Goal: Information Seeking & Learning: Learn about a topic

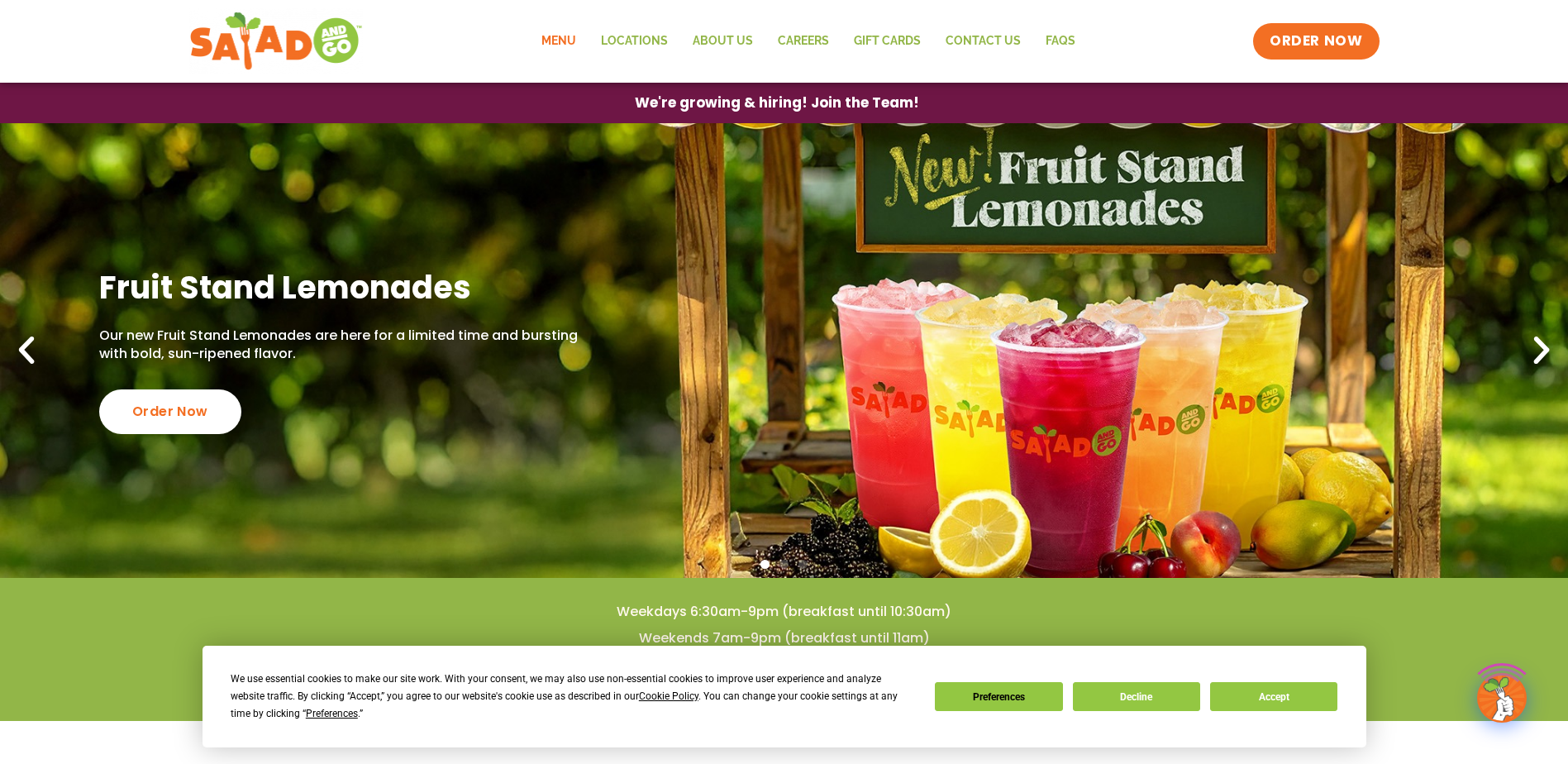
drag, startPoint x: 0, startPoint y: 0, endPoint x: 580, endPoint y: 34, distance: 581.0
click at [580, 34] on link "Menu" at bounding box center [559, 41] width 60 height 38
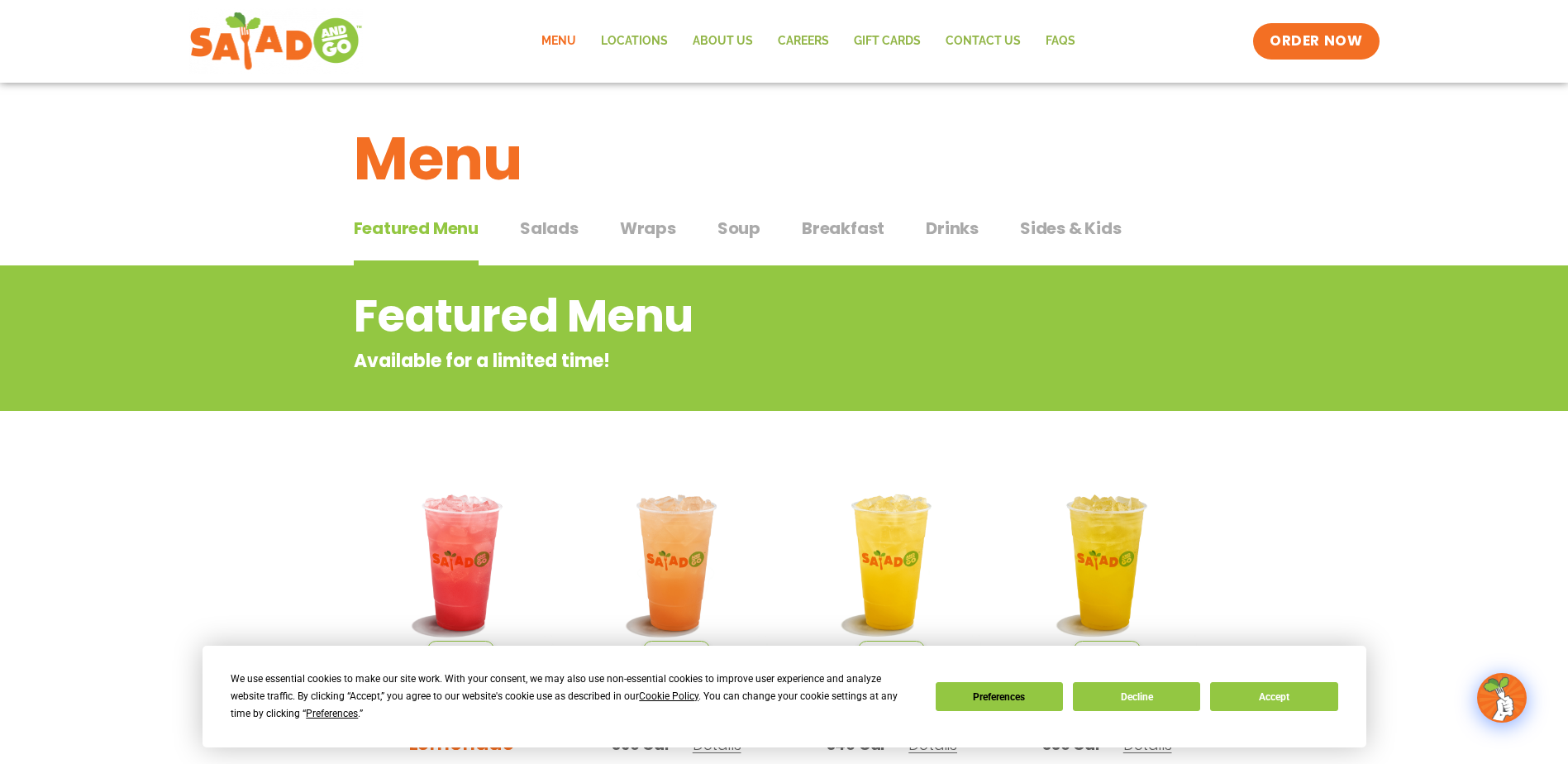
click at [359, 499] on li "Seasonal Blackberry Bramble Lemonade 360 Cal Details Start Your Order Seasonal …" at bounding box center [462, 663] width 216 height 392
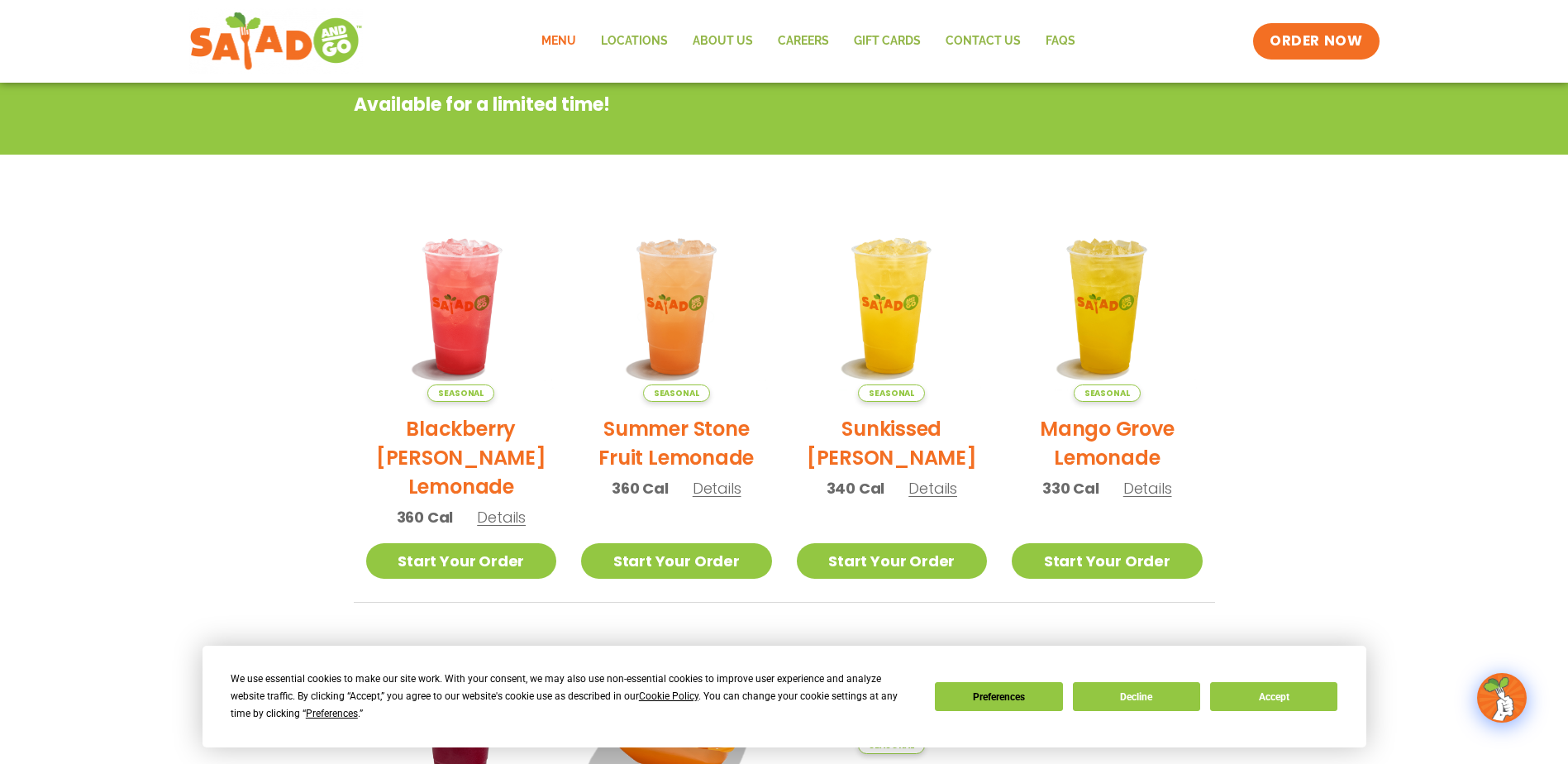
scroll to position [297, 0]
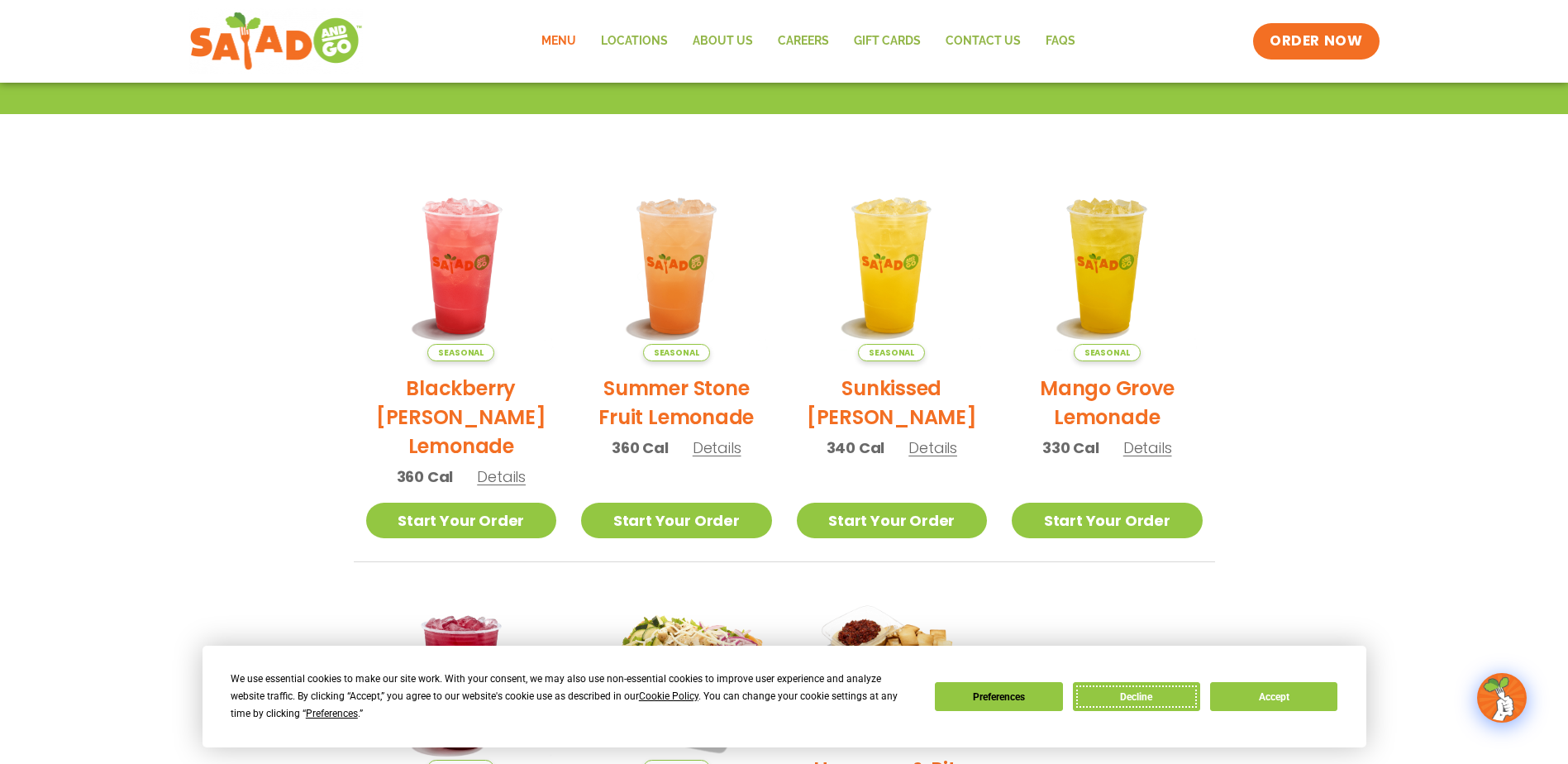
click at [1123, 697] on button "Decline" at bounding box center [1137, 697] width 128 height 29
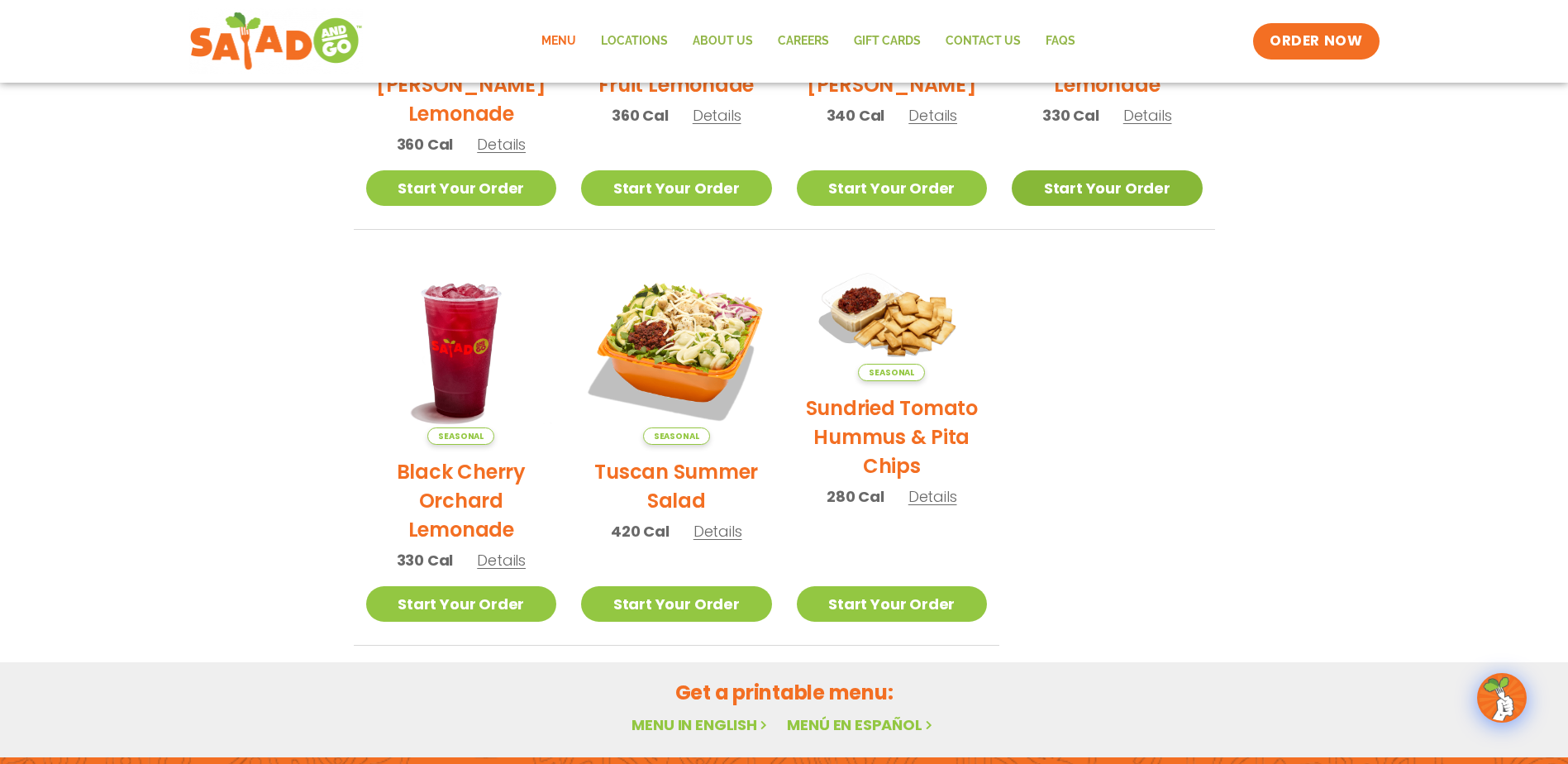
scroll to position [875, 0]
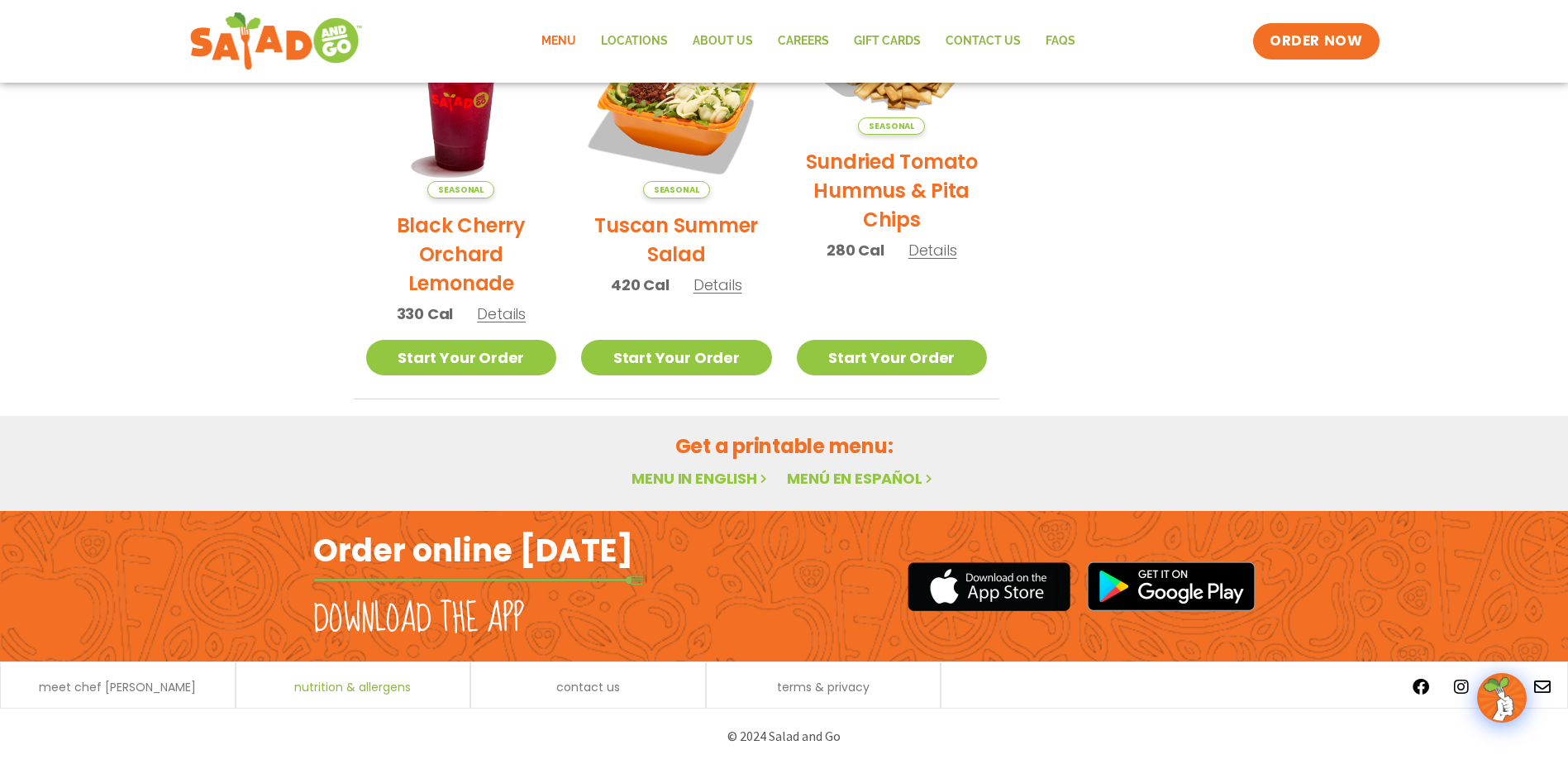
click at [391, 691] on span "nutrition & allergens" at bounding box center [352, 687] width 117 height 12
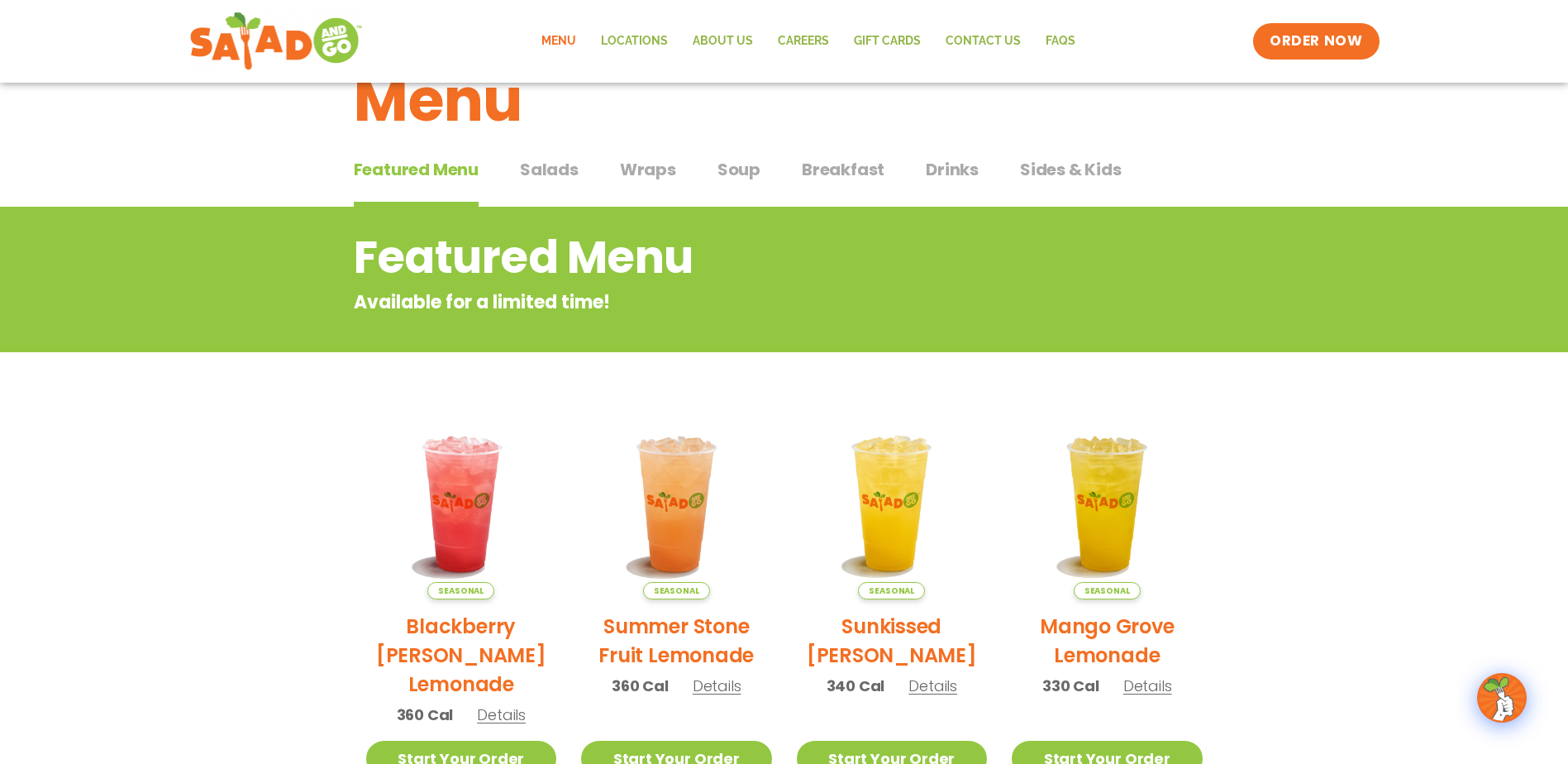
scroll to position [0, 0]
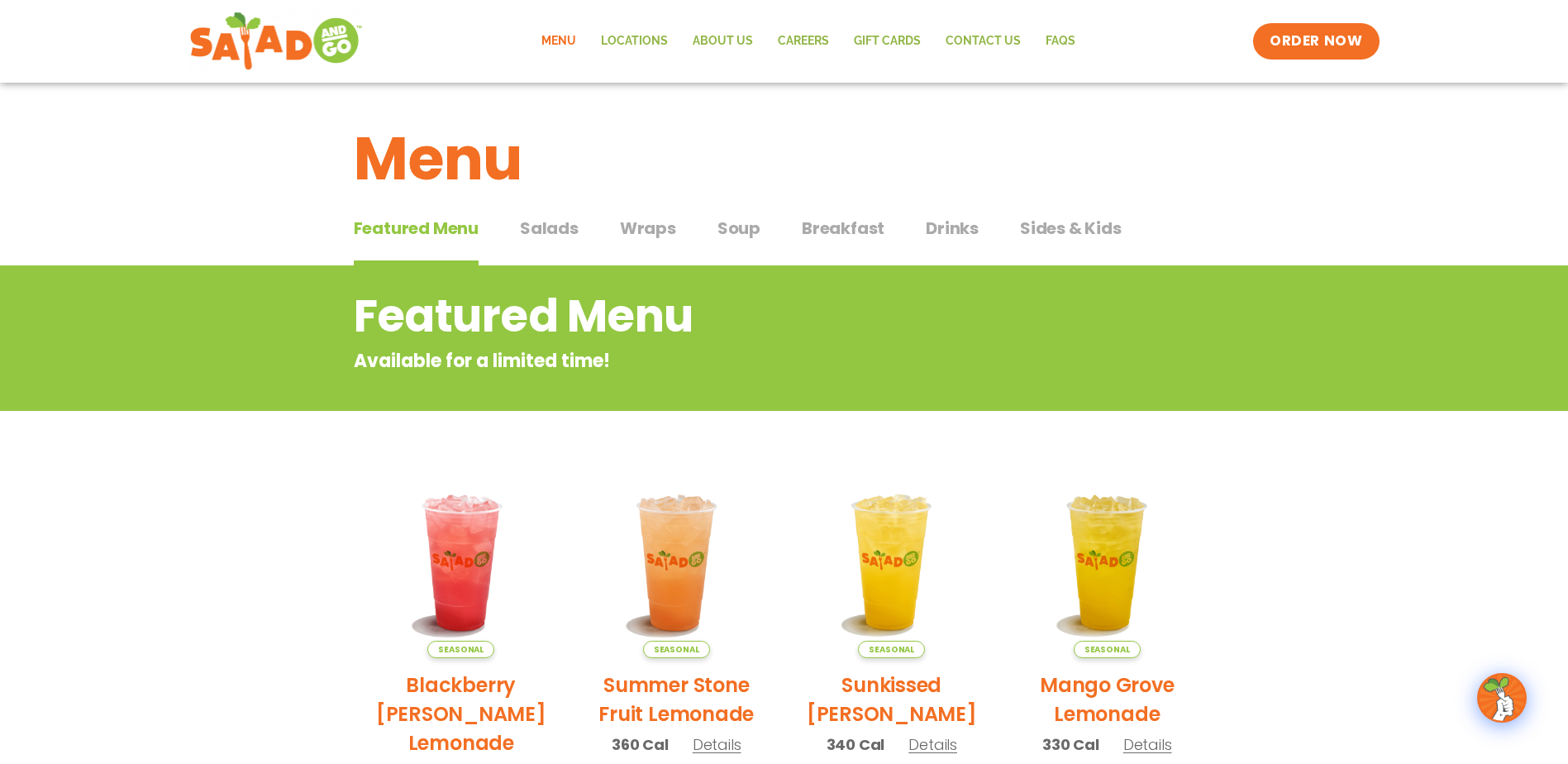
click at [653, 227] on span "Wraps" at bounding box center [648, 228] width 56 height 25
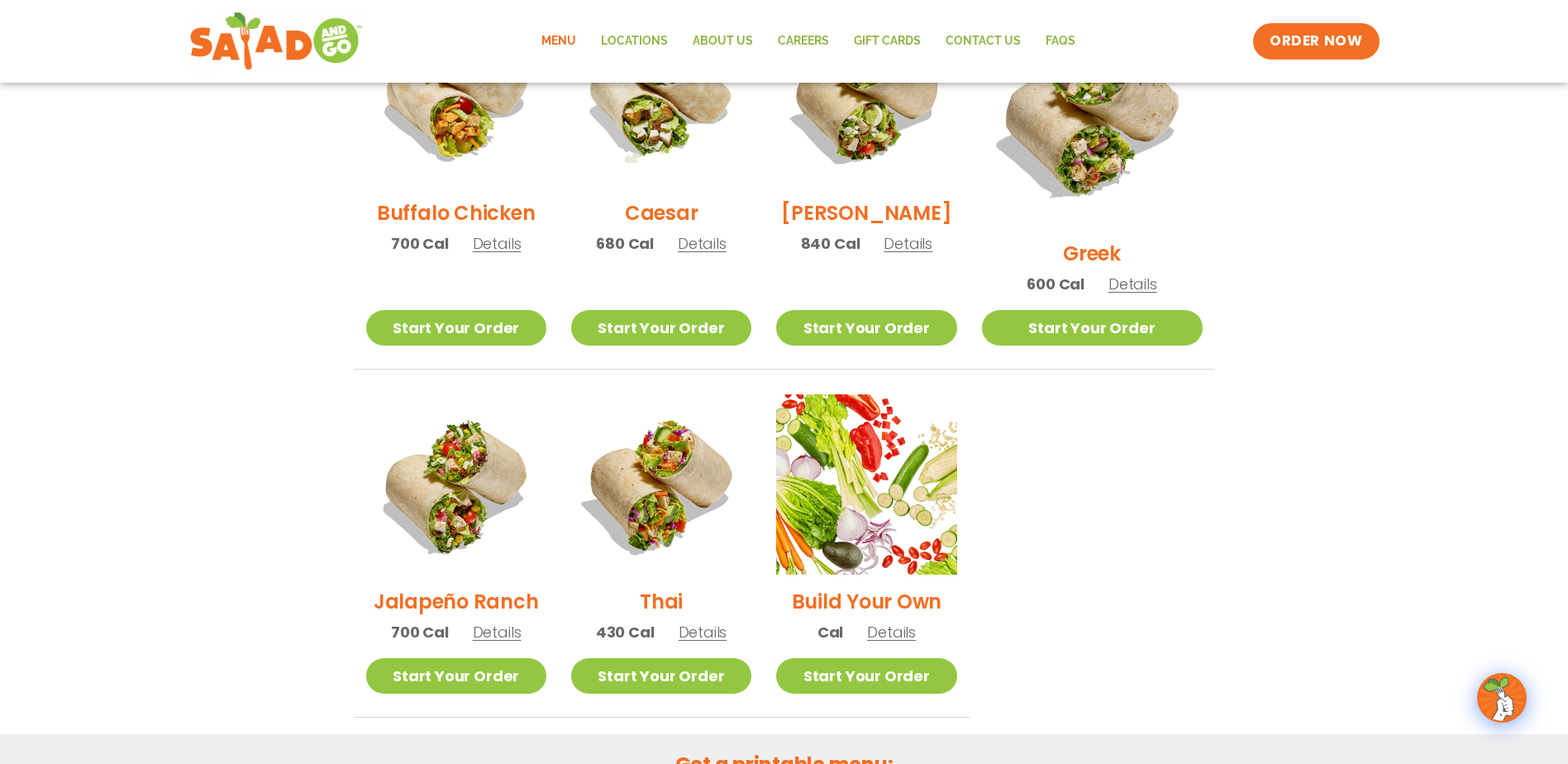
scroll to position [909, 0]
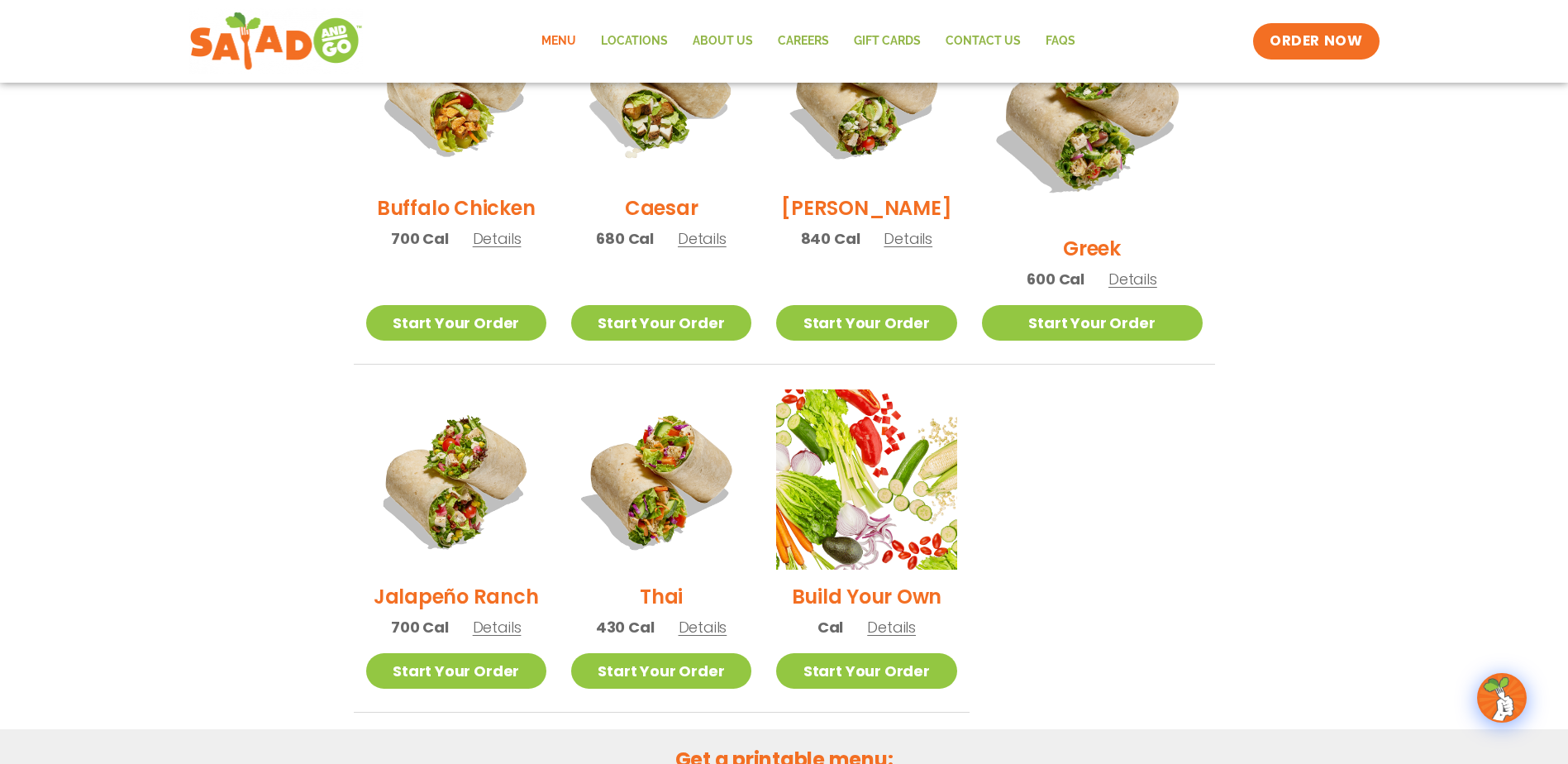
click at [503, 617] on span "Details" at bounding box center [497, 627] width 48 height 20
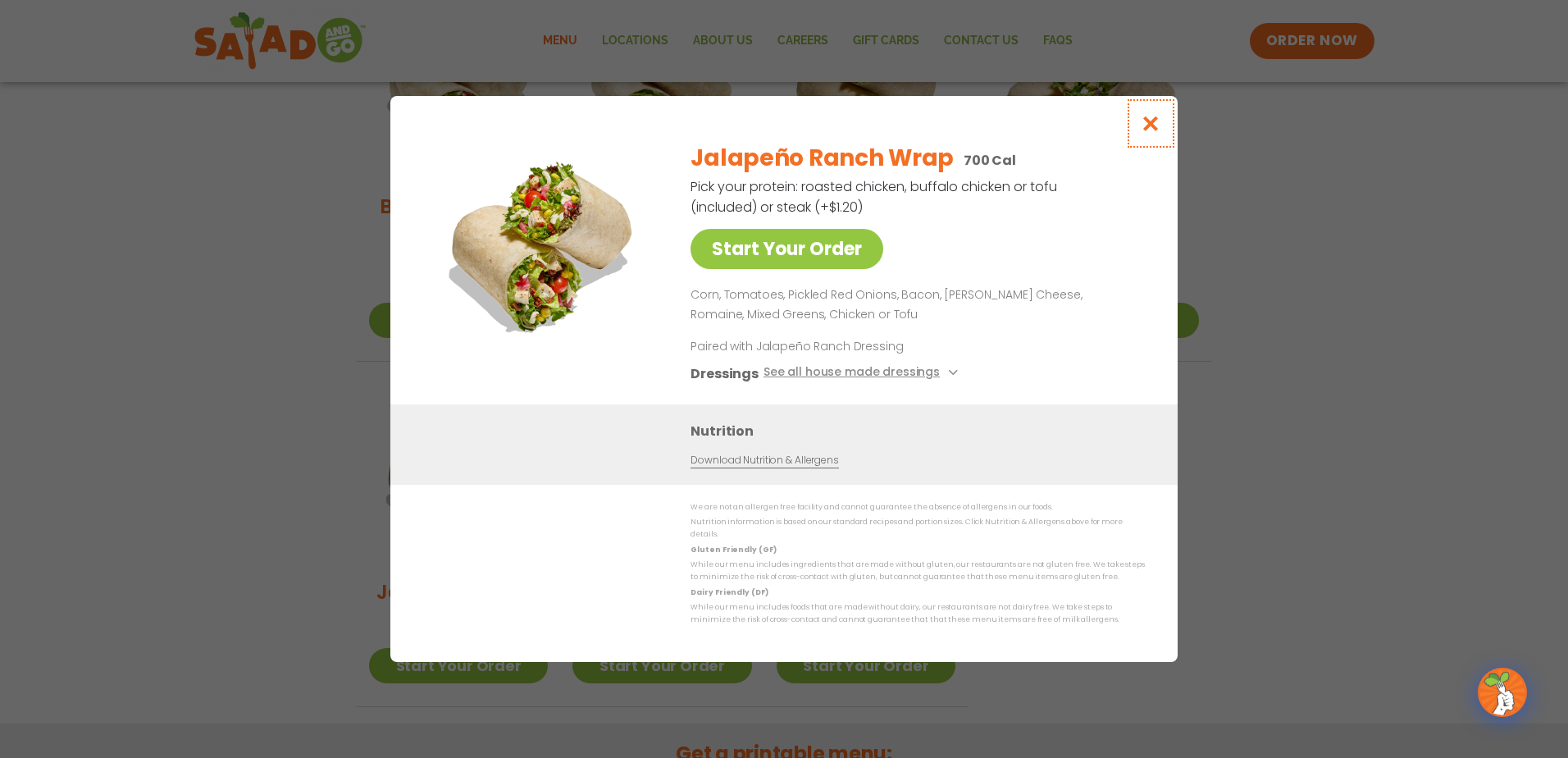
click at [1148, 128] on icon "Close modal" at bounding box center [1151, 123] width 20 height 17
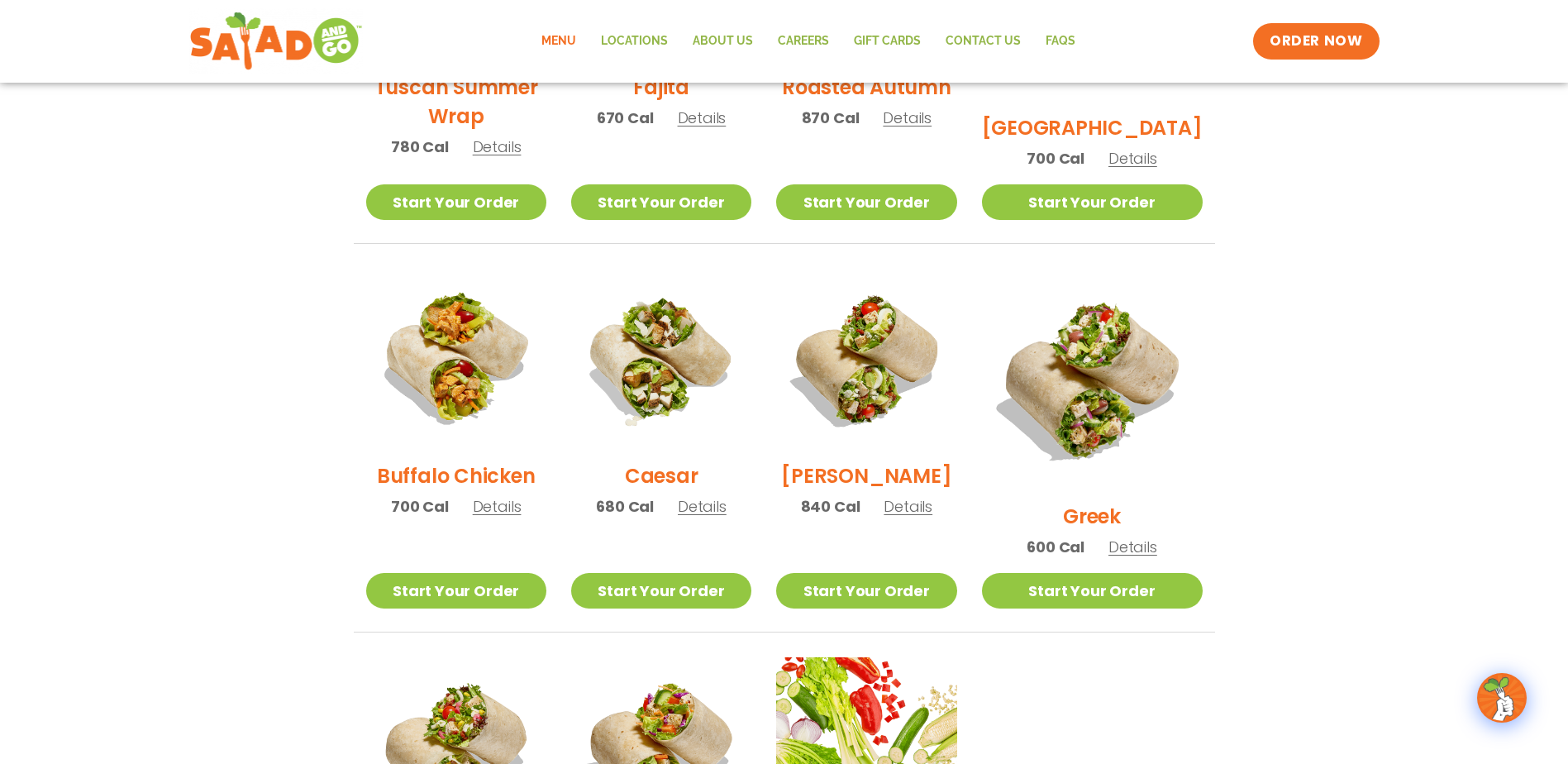
scroll to position [507, 0]
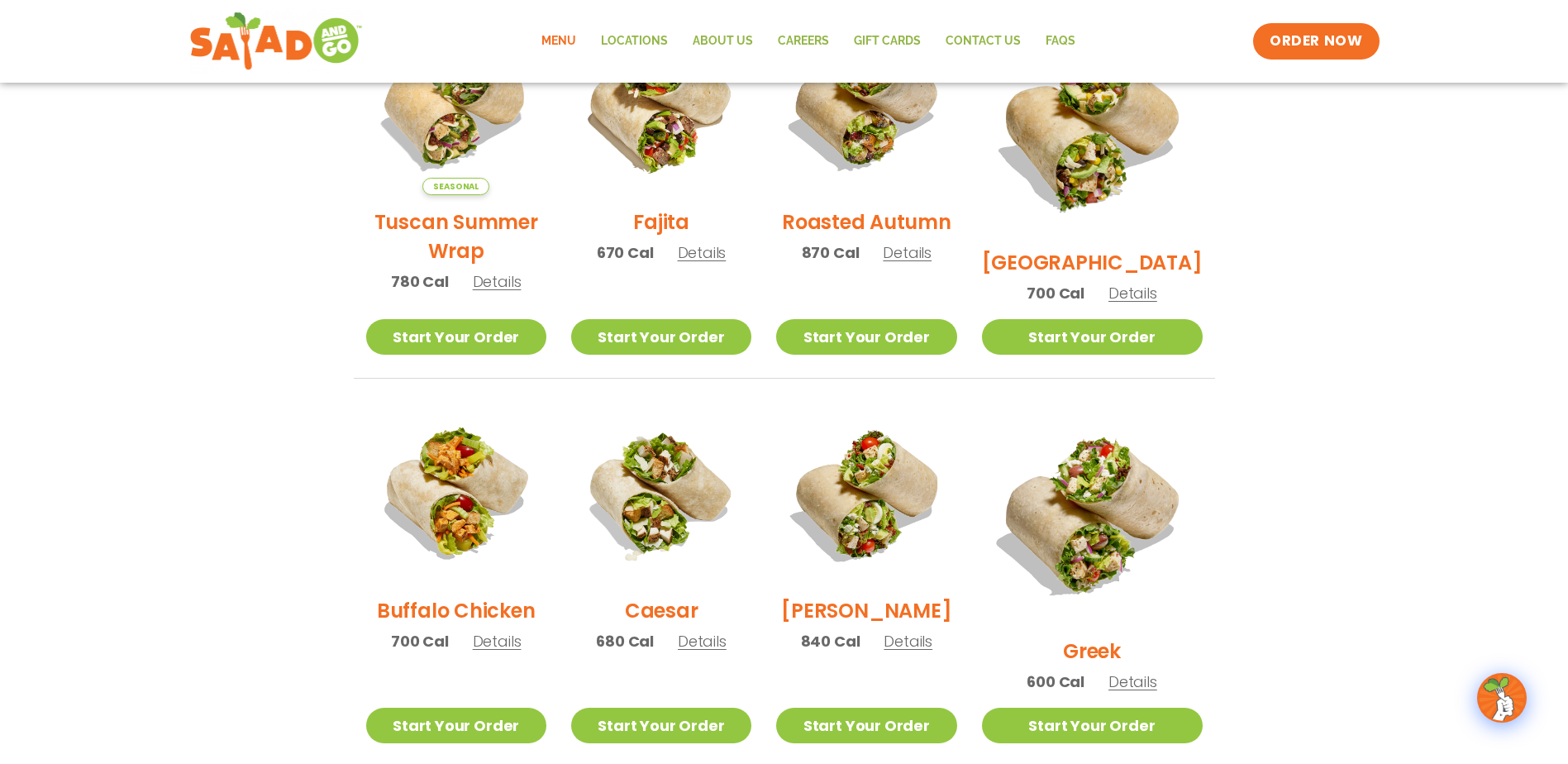
click at [721, 263] on span "Details" at bounding box center [702, 253] width 48 height 20
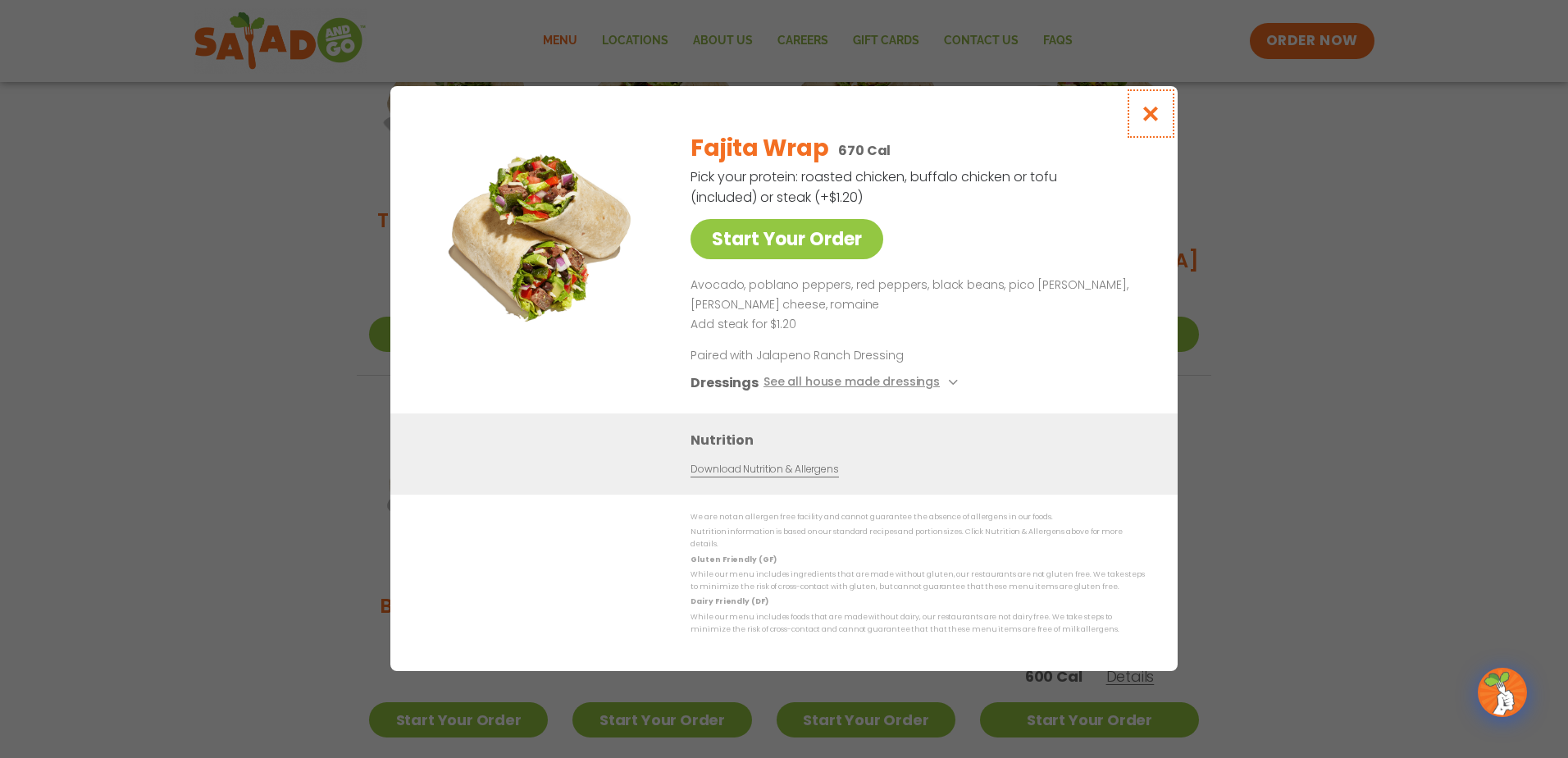
click at [1166, 112] on button "Close modal" at bounding box center [1150, 113] width 53 height 55
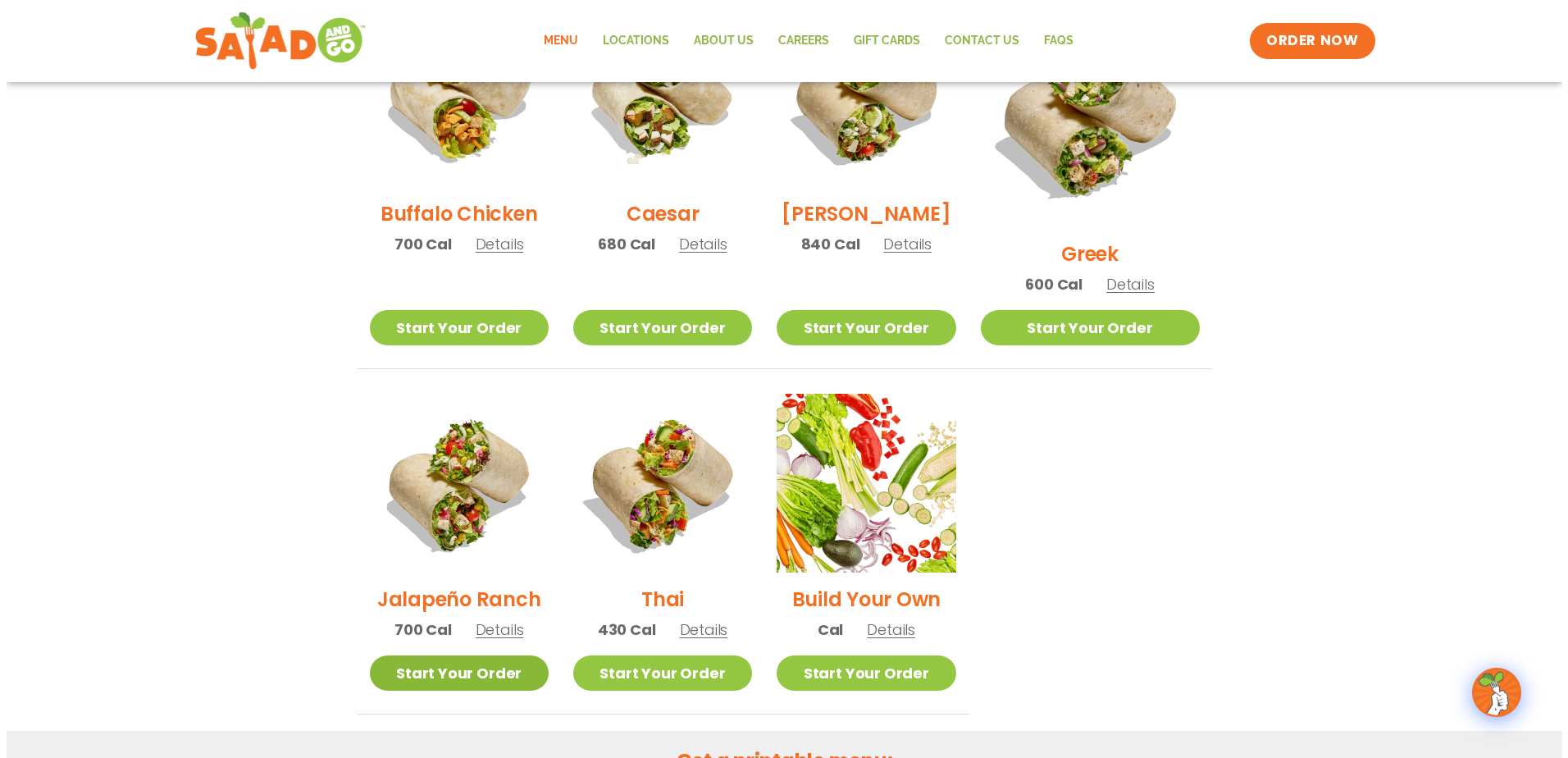
scroll to position [913, 0]
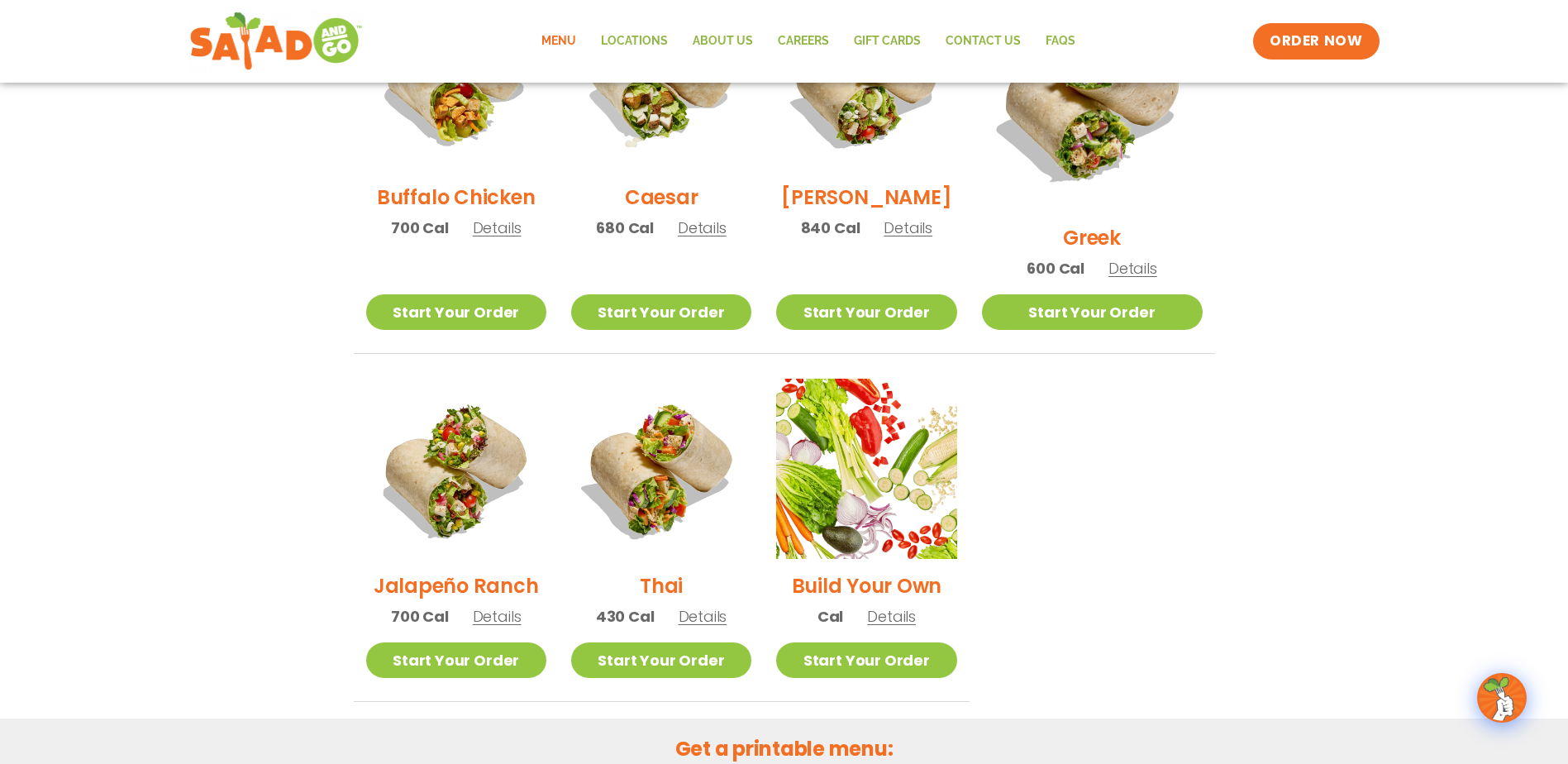
click at [510, 606] on span "Details" at bounding box center [497, 616] width 48 height 20
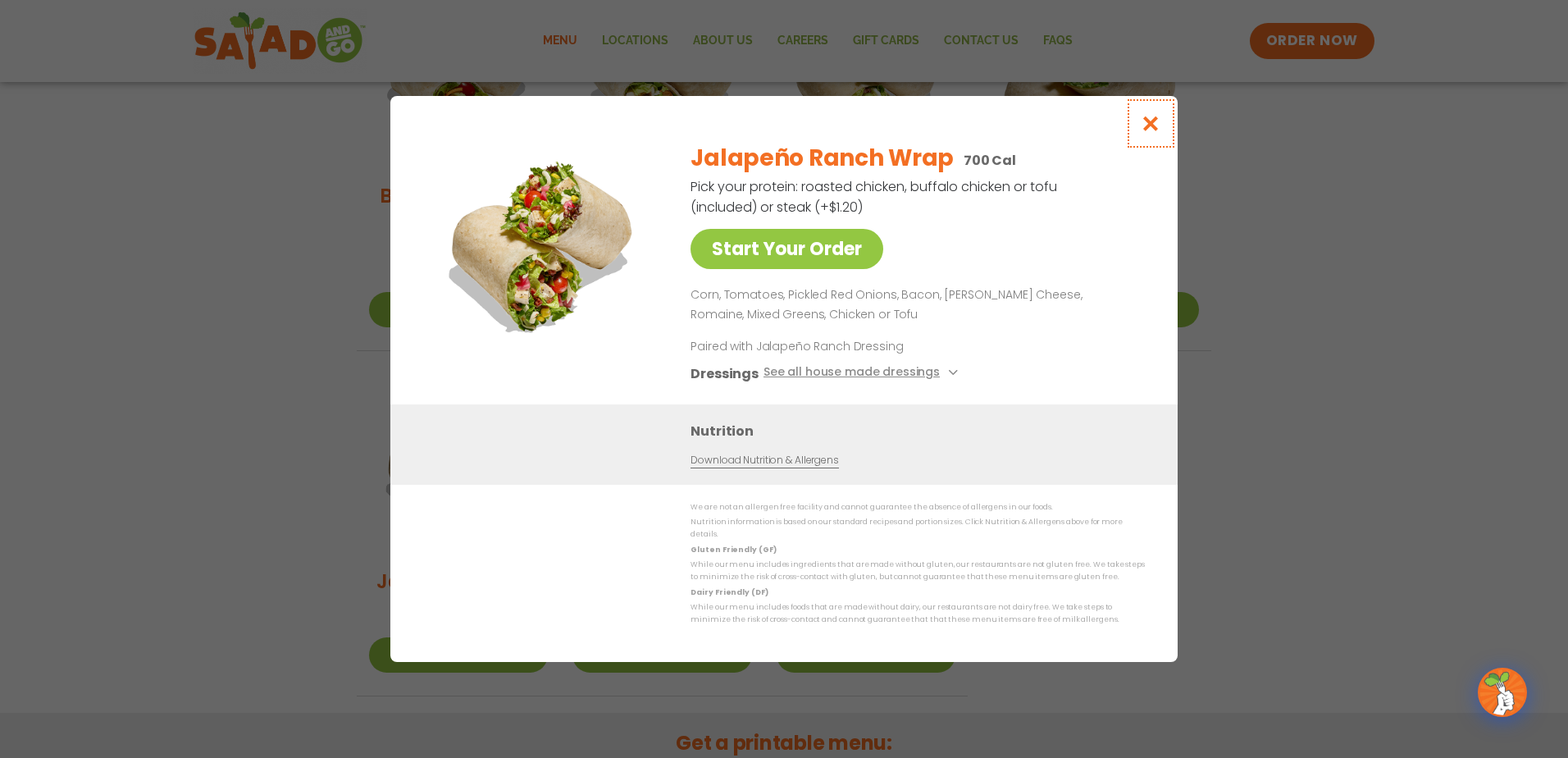
click at [1150, 131] on icon "Close modal" at bounding box center [1151, 123] width 20 height 17
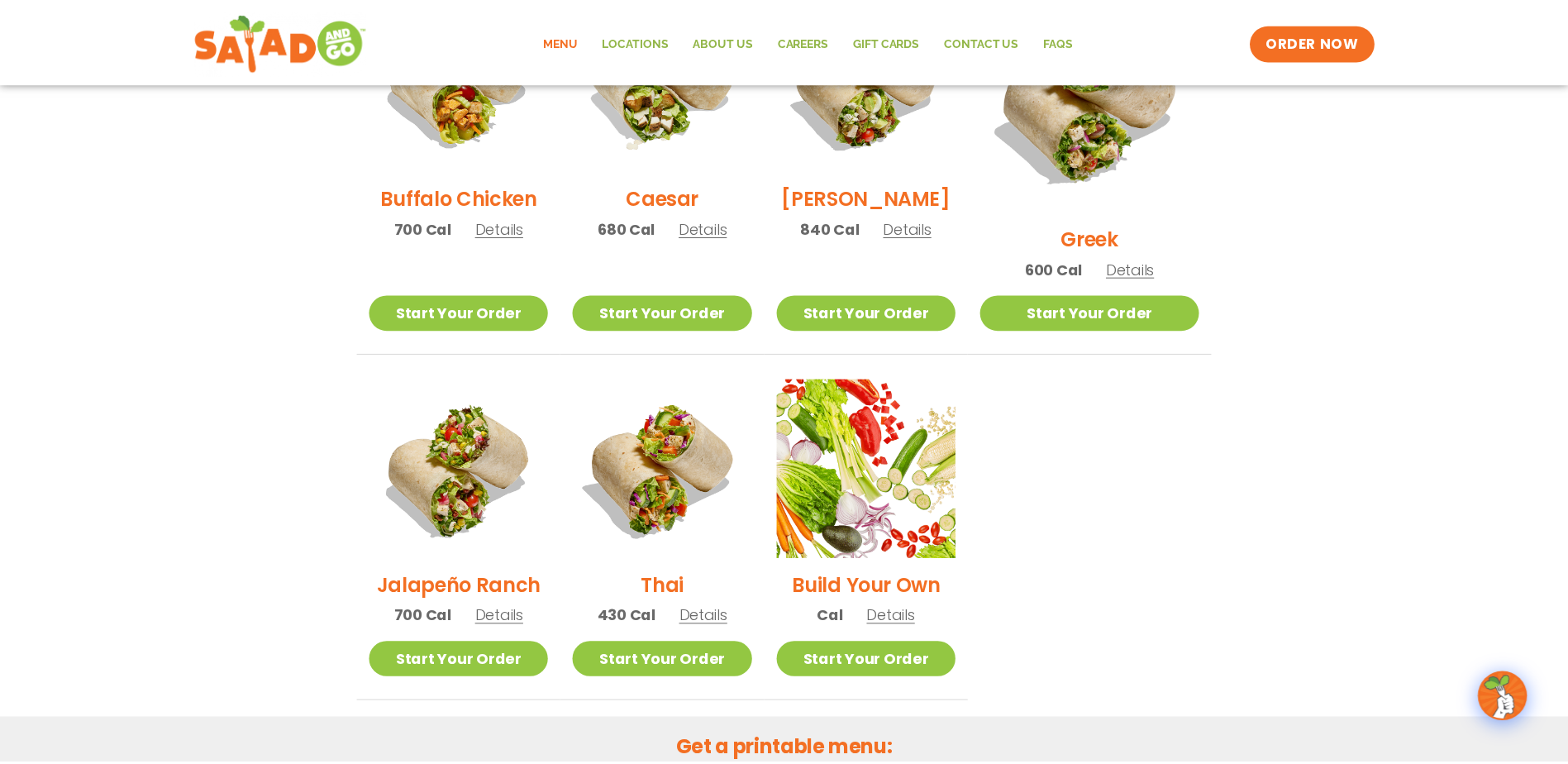
scroll to position [837, 0]
